Goal: Task Accomplishment & Management: Manage account settings

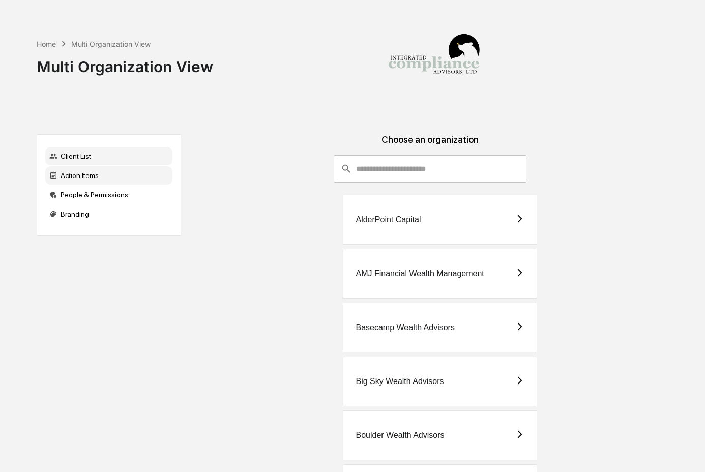
click at [128, 166] on div "Action Items" at bounding box center [108, 175] width 127 height 18
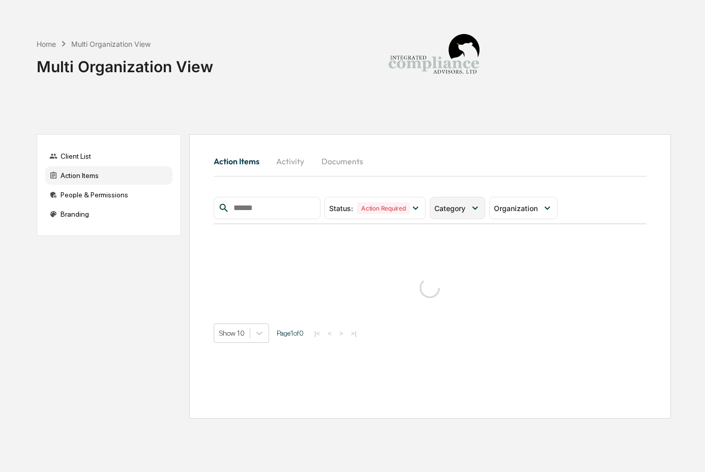
click at [462, 210] on span "Category" at bounding box center [450, 208] width 31 height 9
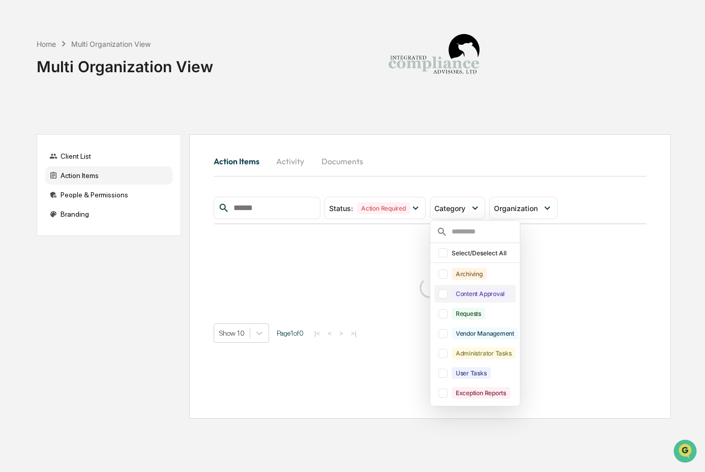
click at [478, 292] on div "Content Approval" at bounding box center [480, 294] width 57 height 12
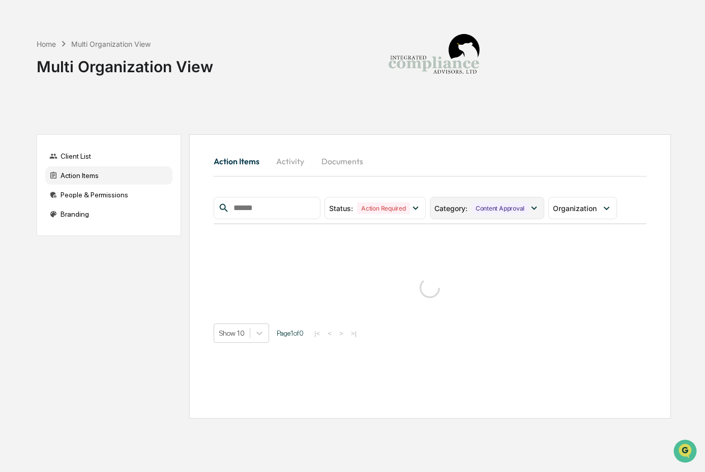
click at [478, 207] on div "Content Approval" at bounding box center [500, 209] width 57 height 12
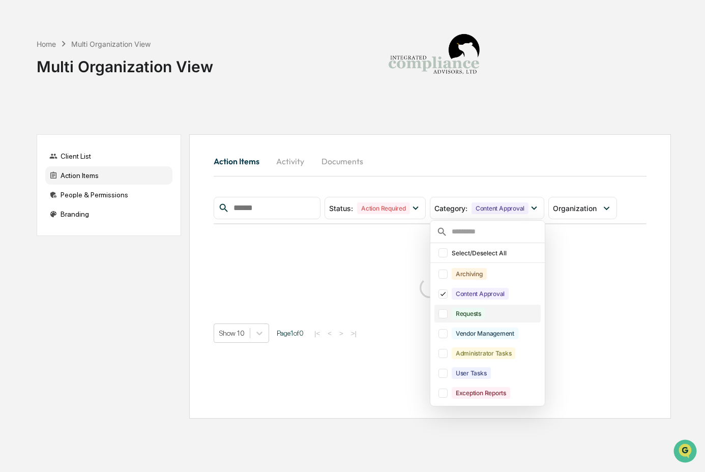
click at [463, 315] on div "Requests" at bounding box center [469, 314] width 34 height 12
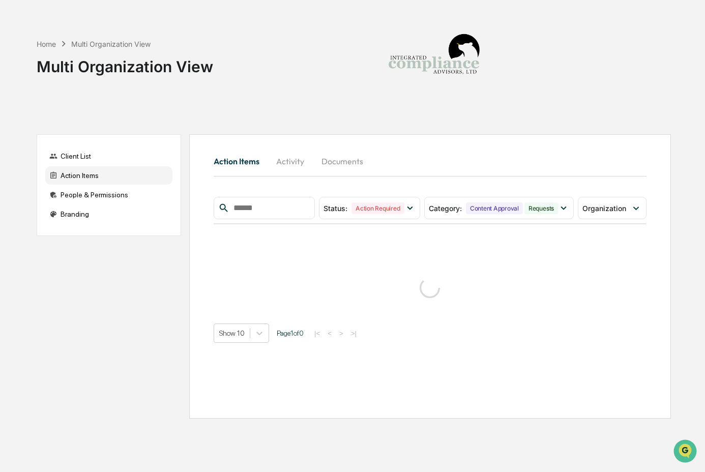
click at [464, 122] on div "Home Multi Organization View Multi Organization View Client List Action Items P…" at bounding box center [353, 236] width 665 height 472
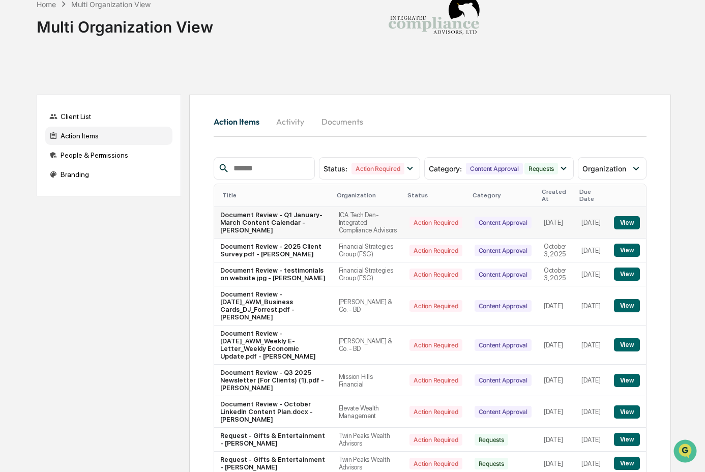
scroll to position [40, 0]
click at [625, 251] on button "View" at bounding box center [627, 249] width 26 height 13
